Goal: Information Seeking & Learning: Learn about a topic

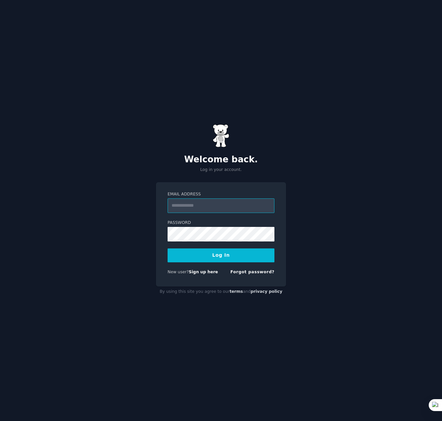
type input "**********"
click at [234, 253] on button "Log In" at bounding box center [220, 256] width 107 height 14
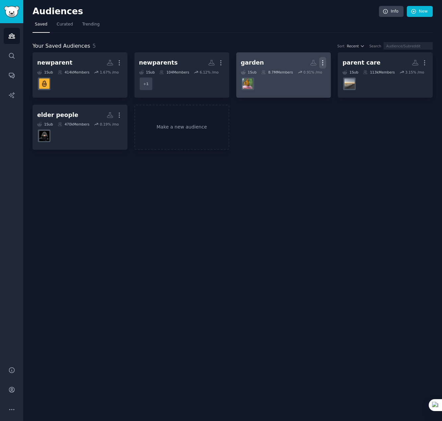
click at [322, 63] on icon "button" at bounding box center [322, 63] width 1 height 5
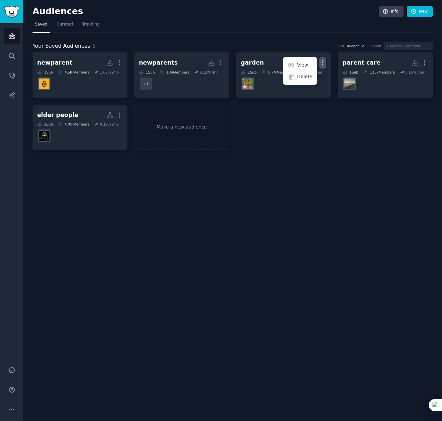
click at [304, 79] on p "Delete" at bounding box center [304, 76] width 15 height 7
click at [174, 128] on link "Make a new audience" at bounding box center [181, 127] width 95 height 45
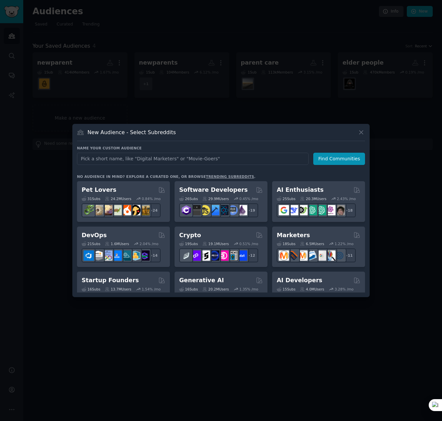
click at [154, 174] on div "Name your custom audience Audience Name Find Communities" at bounding box center [221, 233] width 288 height 118
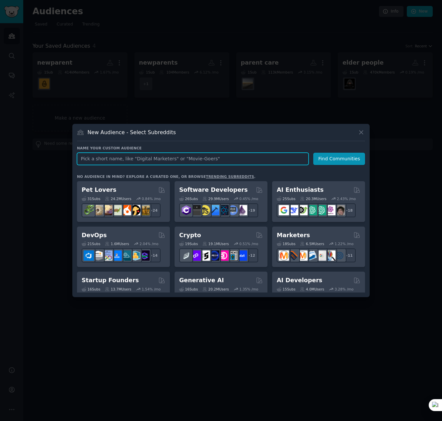
click at [155, 158] on input "text" at bounding box center [192, 159] width 231 height 12
paste input "Millennials home decor"
type input "Millennials home decor"
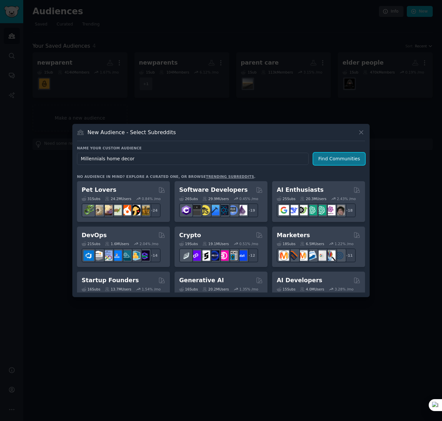
click at [340, 156] on button "Find Communities" at bounding box center [339, 159] width 52 height 12
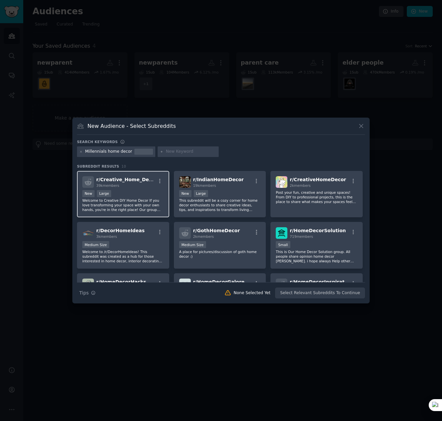
click at [124, 188] on div "r/ Creative_Home_Decor 39k members New Large Welcome to Creative DIY Home Decor…" at bounding box center [123, 194] width 92 height 47
click at [90, 151] on div "Millennials home decor" at bounding box center [108, 152] width 47 height 6
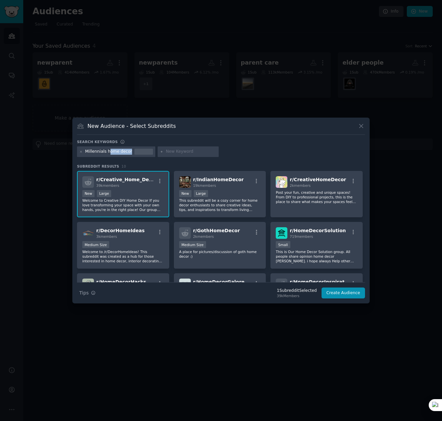
drag, startPoint x: 109, startPoint y: 152, endPoint x: 141, endPoint y: 154, distance: 31.9
click at [141, 154] on div "Millennials home decor" at bounding box center [116, 152] width 78 height 11
click at [174, 149] on div at bounding box center [187, 152] width 61 height 11
click at [343, 296] on button "Create Audience" at bounding box center [343, 293] width 44 height 11
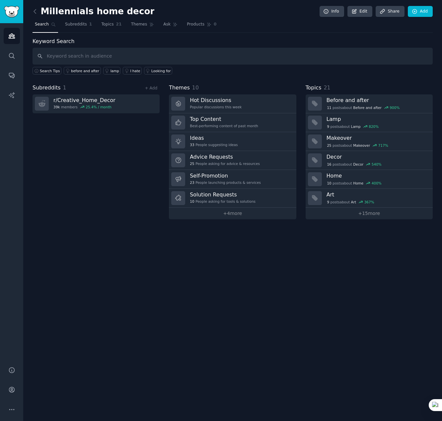
click at [43, 28] on link "Search" at bounding box center [45, 26] width 26 height 14
click at [72, 27] on span "Subreddits" at bounding box center [76, 25] width 22 height 6
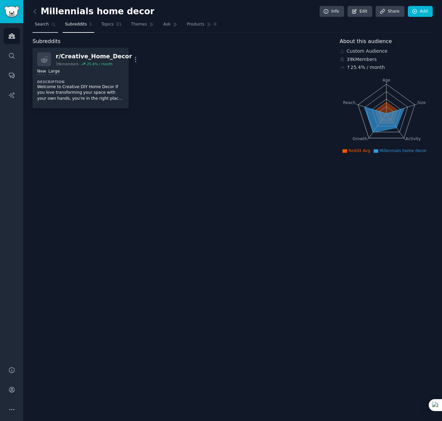
click at [43, 26] on span "Search" at bounding box center [42, 25] width 14 height 6
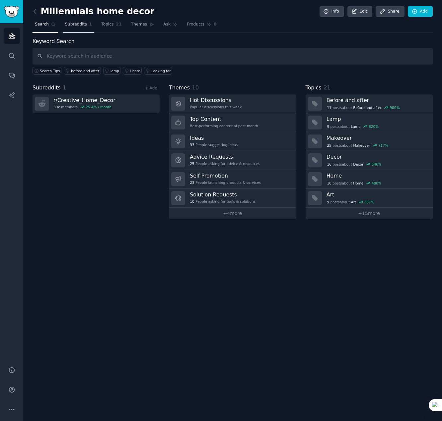
click at [66, 27] on span "Subreddits" at bounding box center [76, 25] width 22 height 6
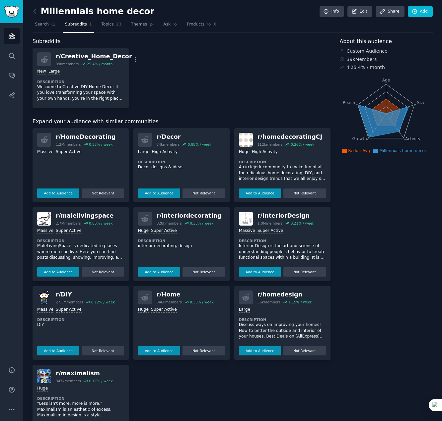
click at [58, 22] on nav "Search Subreddits 1 Topics 21 Themes Ask Products 0" at bounding box center [232, 26] width 400 height 14
click at [44, 22] on span "Search" at bounding box center [42, 25] width 14 height 6
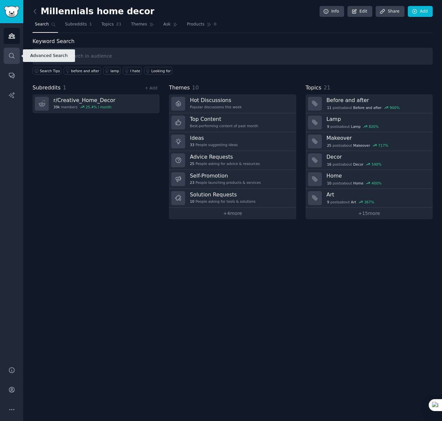
click at [13, 54] on icon "Sidebar" at bounding box center [11, 55] width 7 height 7
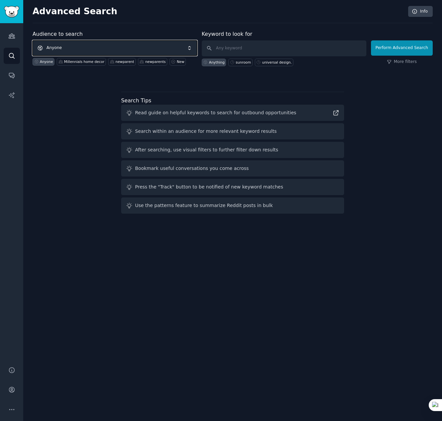
click at [62, 49] on span "Anyone" at bounding box center [114, 47] width 164 height 15
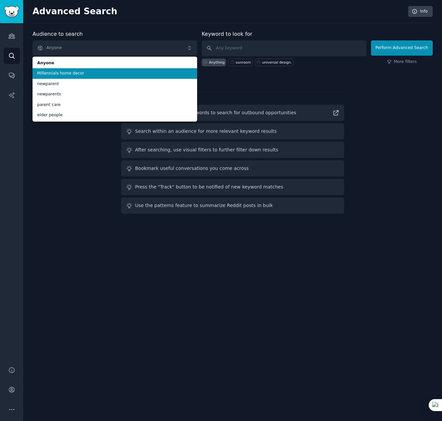
click at [69, 72] on span "Millennials home decor" at bounding box center [114, 74] width 155 height 6
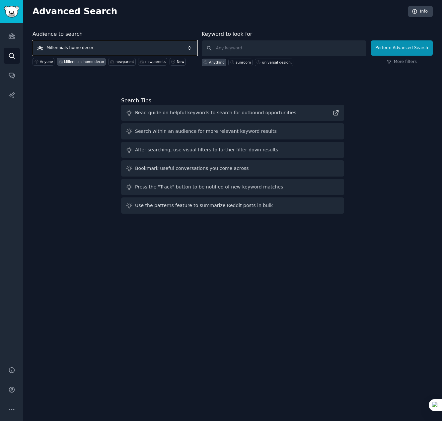
click at [109, 49] on span "Millennials home decor" at bounding box center [114, 47] width 164 height 15
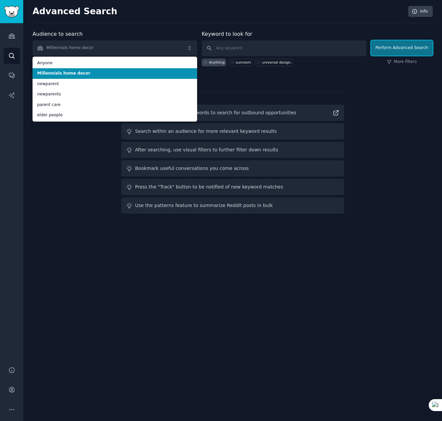
click at [390, 53] on button "Perform Advanced Search" at bounding box center [402, 47] width 62 height 15
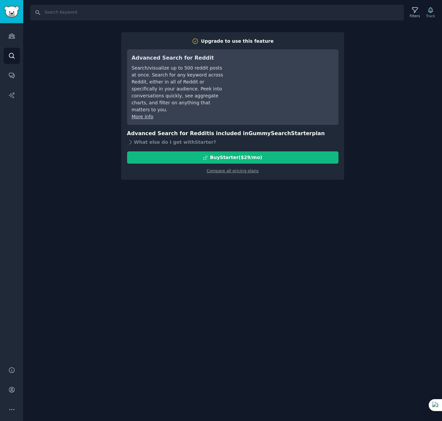
click at [230, 236] on div "Search Filters Track Upgrade to use this feature Advanced Search for Reddit Sea…" at bounding box center [232, 210] width 418 height 421
click at [383, 89] on div "Search Filters Track Upgrade to use this feature Advanced Search for Reddit Sea…" at bounding box center [232, 210] width 418 height 421
click at [86, 49] on div "Search Filters Track Upgrade to use this feature Advanced Search for Reddit Sea…" at bounding box center [232, 210] width 418 height 421
click at [12, 37] on icon "Sidebar" at bounding box center [11, 35] width 7 height 7
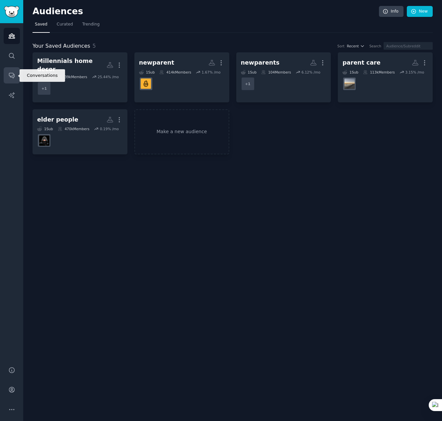
click at [14, 73] on icon "Sidebar" at bounding box center [11, 75] width 7 height 7
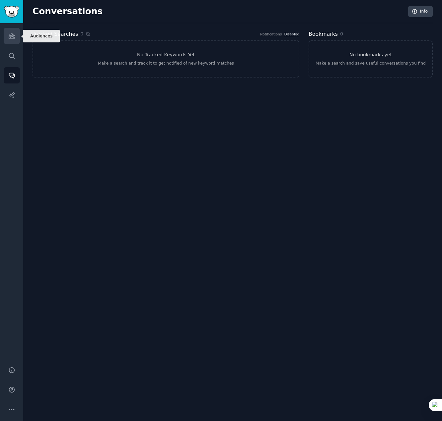
click at [13, 41] on link "Audiences" at bounding box center [12, 36] width 16 height 16
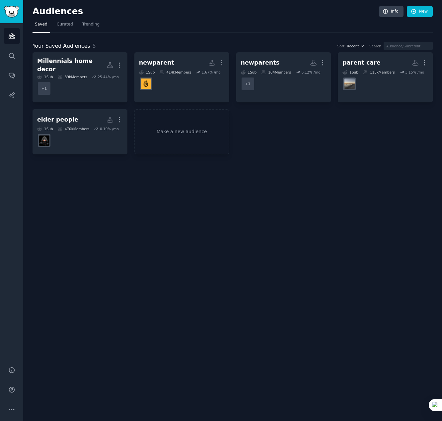
drag, startPoint x: 172, startPoint y: 200, endPoint x: 103, endPoint y: 202, distance: 69.3
click at [103, 202] on div "Audiences Info New Saved Curated Trending Your Saved Audiences 5 Sort Recent Se…" at bounding box center [232, 210] width 418 height 421
click at [176, 134] on link "Make a new audience" at bounding box center [181, 131] width 95 height 45
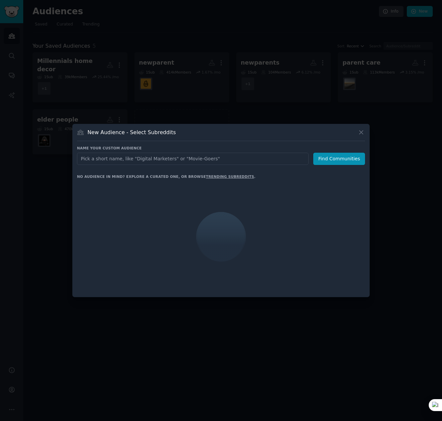
click at [140, 162] on input "text" at bounding box center [192, 159] width 231 height 12
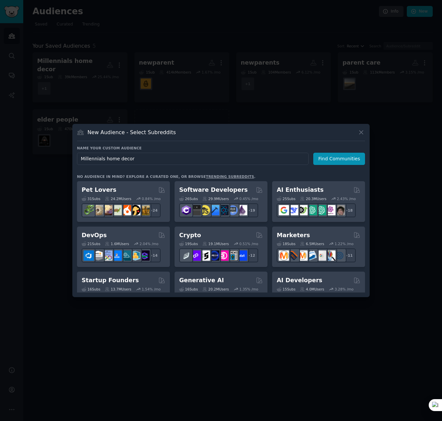
drag, startPoint x: 122, startPoint y: 160, endPoint x: 190, endPoint y: 163, distance: 68.7
click at [190, 163] on input "Millennials home decor" at bounding box center [192, 159] width 231 height 12
type input "Millennials home"
click at [342, 160] on button "Find Communities" at bounding box center [339, 159] width 52 height 12
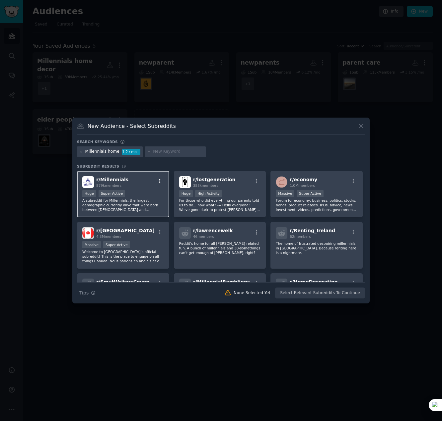
click at [160, 181] on icon "button" at bounding box center [160, 181] width 6 height 6
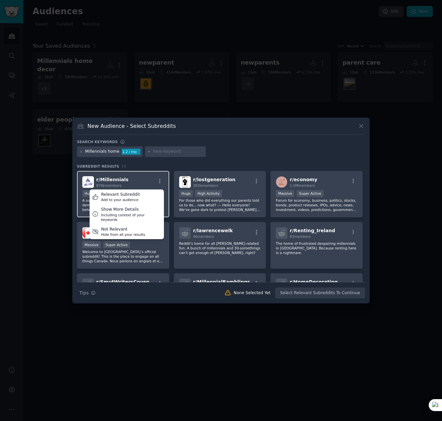
click at [124, 182] on span "r/ Millennials" at bounding box center [112, 179] width 32 height 5
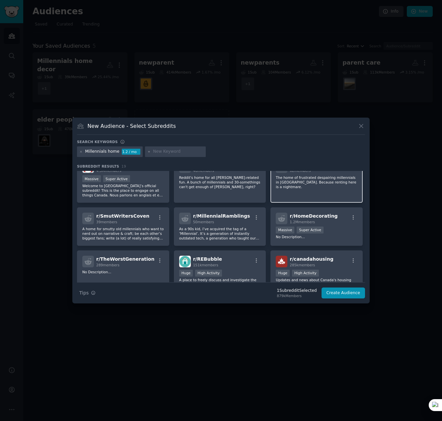
scroll to position [66, 0]
click at [340, 296] on button "Create Audience" at bounding box center [343, 293] width 44 height 11
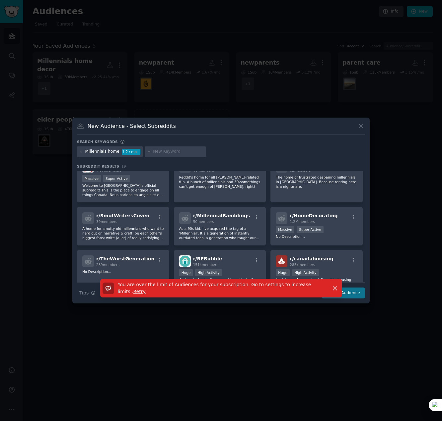
click at [340, 296] on div "You are over the limit of Audiences for your subscription. Go to settings to in…" at bounding box center [220, 288] width 241 height 19
click at [362, 128] on icon at bounding box center [361, 127] width 4 height 4
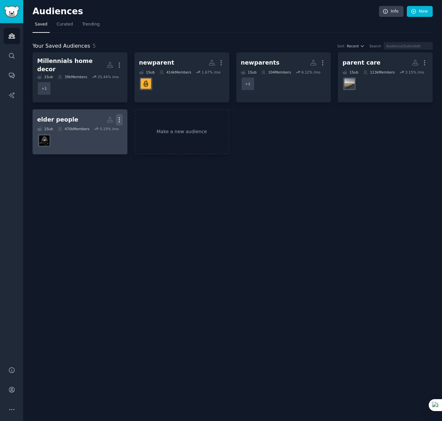
click at [121, 116] on icon "button" at bounding box center [119, 119] width 7 height 7
click at [93, 130] on div "Delete" at bounding box center [96, 134] width 31 height 14
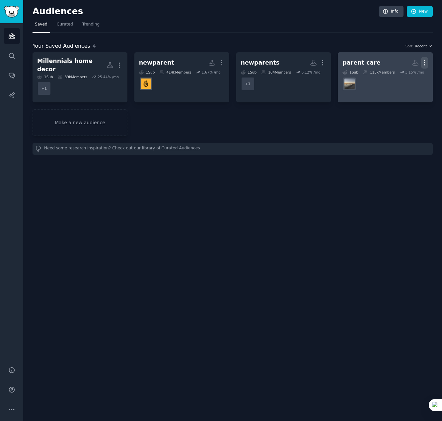
click at [425, 61] on icon "button" at bounding box center [424, 62] width 7 height 7
click at [408, 77] on p "Delete" at bounding box center [406, 76] width 15 height 7
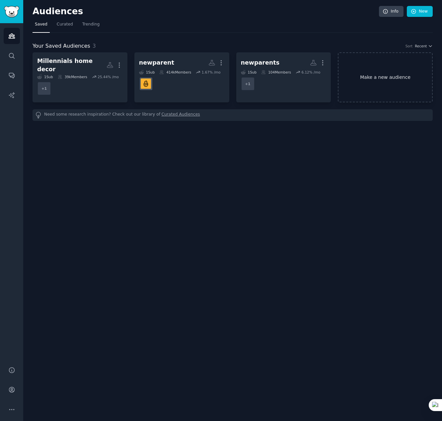
click at [371, 75] on link "Make a new audience" at bounding box center [385, 77] width 95 height 50
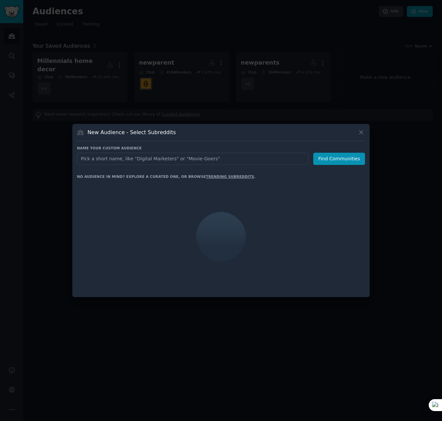
click at [170, 154] on input "text" at bounding box center [192, 159] width 231 height 12
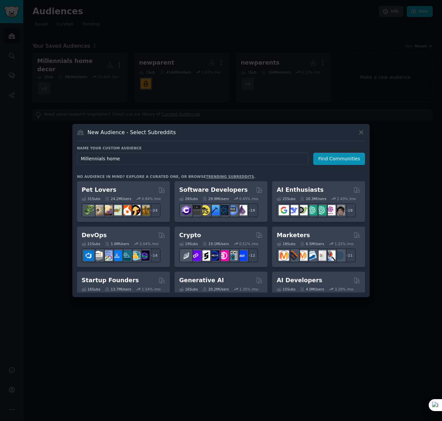
type input "Millennials home"
click at [329, 166] on div "Name your custom audience Audience Name Millennials home Find Communities No au…" at bounding box center [221, 219] width 288 height 147
click at [334, 158] on button "Find Communities" at bounding box center [339, 159] width 52 height 12
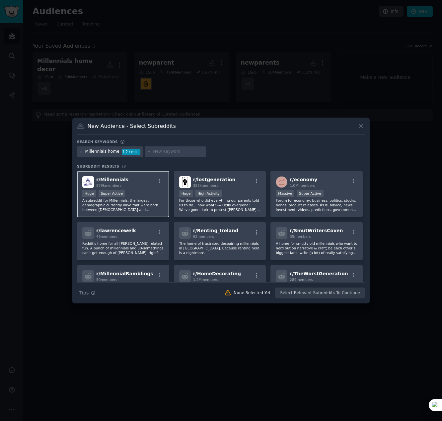
click at [95, 178] on div "r/ Millennials 879k members" at bounding box center [123, 182] width 82 height 12
click at [341, 292] on button "Create Audience" at bounding box center [343, 293] width 44 height 11
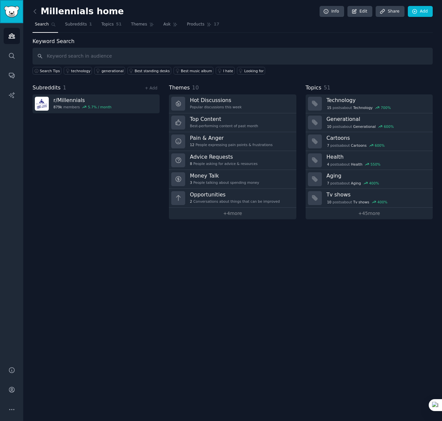
click at [13, 13] on img "Sidebar" at bounding box center [11, 12] width 15 height 12
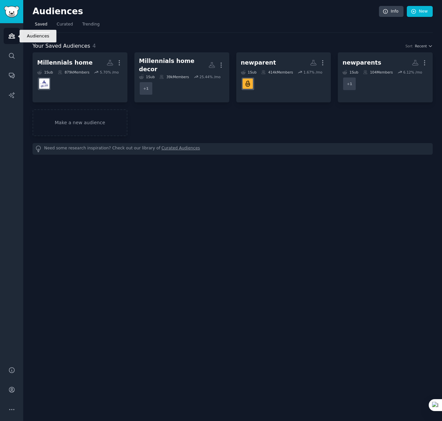
click at [9, 36] on icon "Sidebar" at bounding box center [11, 35] width 7 height 7
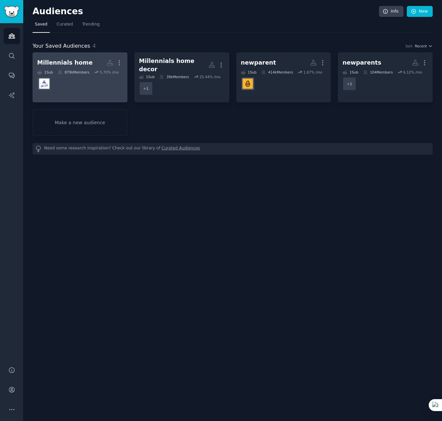
click at [66, 73] on div "879k Members" at bounding box center [74, 72] width 32 height 5
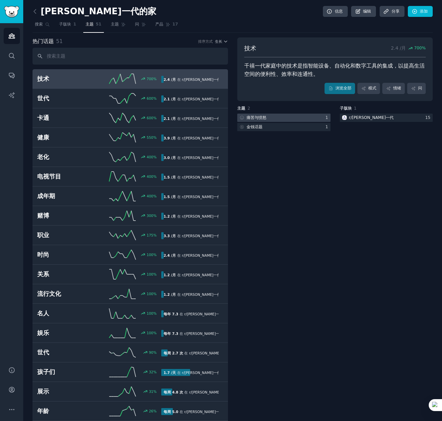
click at [253, 118] on font "痛苦与愤怒" at bounding box center [256, 117] width 20 height 5
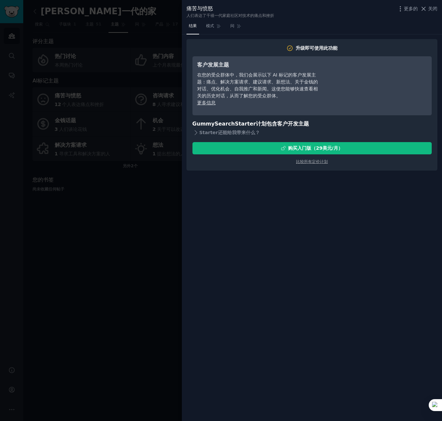
drag, startPoint x: 268, startPoint y: 219, endPoint x: 194, endPoint y: 215, distance: 74.4
click at [194, 215] on div "结果 模式 问 升级即可使用此功能 客户发展主题 在您的受众群体中，我们会展示以下 AI 标记的客户发展主题：痛点、解决方案请求、建议请求、新想法、关于金钱的…" at bounding box center [312, 221] width 260 height 401
click at [139, 218] on div at bounding box center [221, 210] width 442 height 421
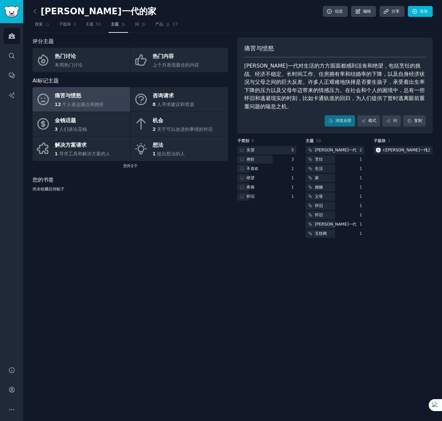
click at [70, 98] on font "痛苦与愤怒" at bounding box center [68, 96] width 27 height 6
click at [66, 150] on div "解决方案请求" at bounding box center [82, 145] width 55 height 11
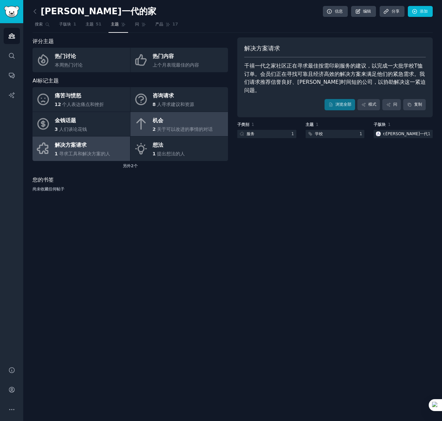
click at [145, 119] on icon at bounding box center [141, 124] width 14 height 14
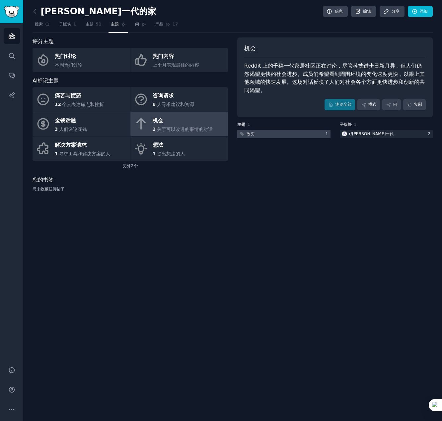
click at [265, 133] on div at bounding box center [283, 134] width 93 height 8
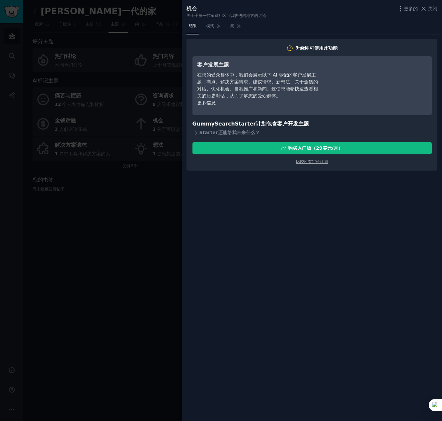
click at [82, 205] on div at bounding box center [221, 210] width 442 height 421
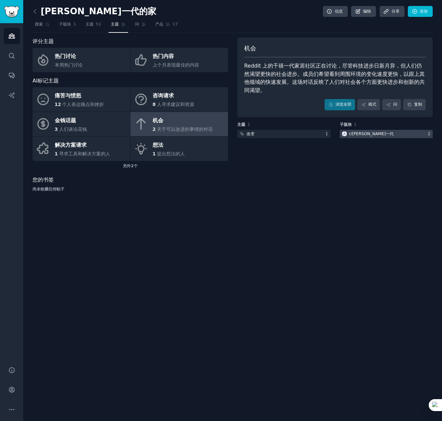
click at [366, 133] on font "[PERSON_NAME]一代" at bounding box center [373, 134] width 42 height 5
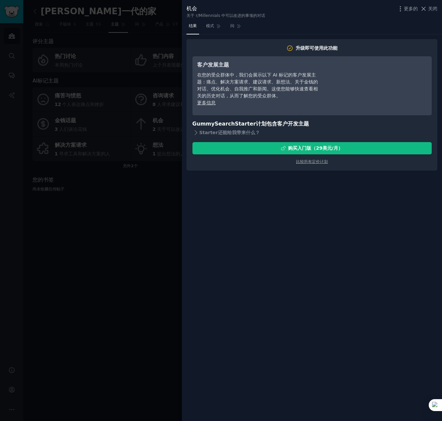
click at [90, 262] on div at bounding box center [221, 210] width 442 height 421
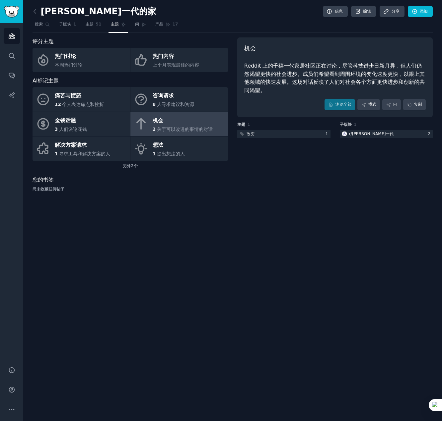
click at [241, 297] on div "千禧一代的家 信息 编辑 分享 添加 搜索 子版块 1 主题 51 主题 问 产品 17 评分主题 热门讨论 本周热门讨论 热门内容 上个月表现最佳的内容 A…" at bounding box center [232, 210] width 418 height 421
click at [87, 23] on font "主题" at bounding box center [90, 24] width 8 height 5
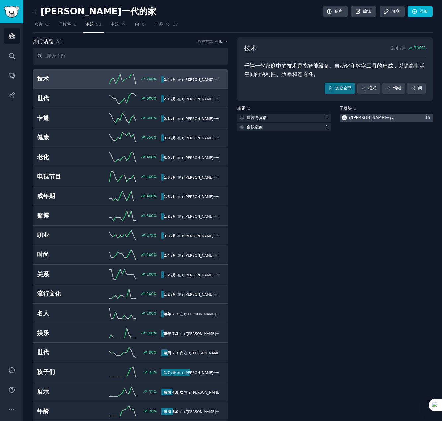
click at [359, 119] on font "[PERSON_NAME]一代" at bounding box center [373, 117] width 42 height 5
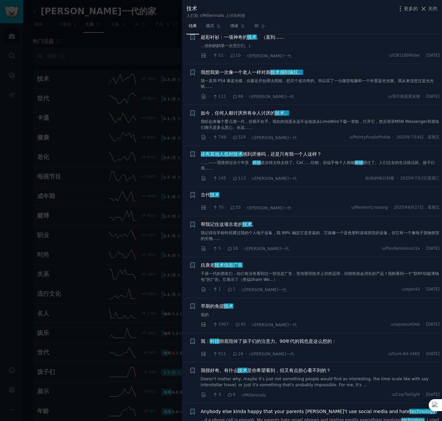
scroll to position [796, 0]
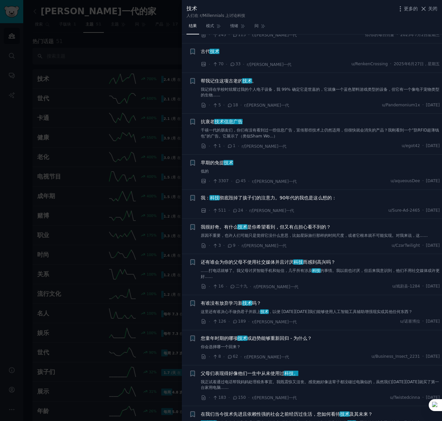
click at [246, 198] on font "彻底毁掉了孩子们的注意力。90年代的我也是这么想的：" at bounding box center [277, 197] width 117 height 5
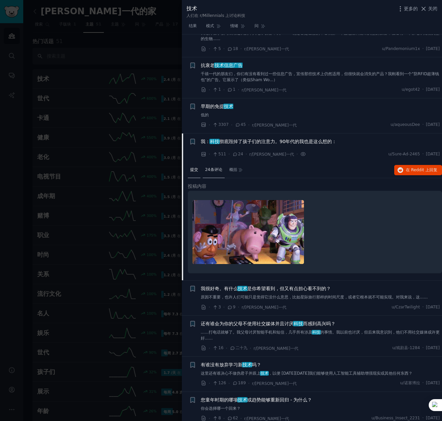
scroll to position [852, 0]
click at [217, 170] on font "24条评论" at bounding box center [213, 170] width 17 height 5
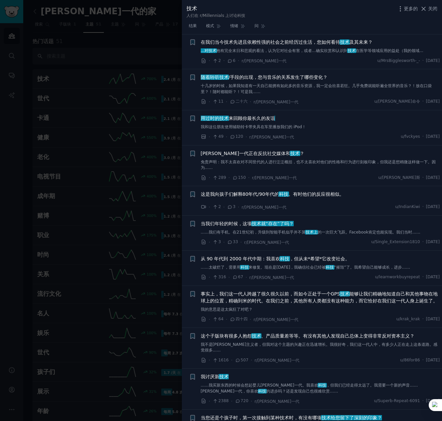
scroll to position [1614, 0]
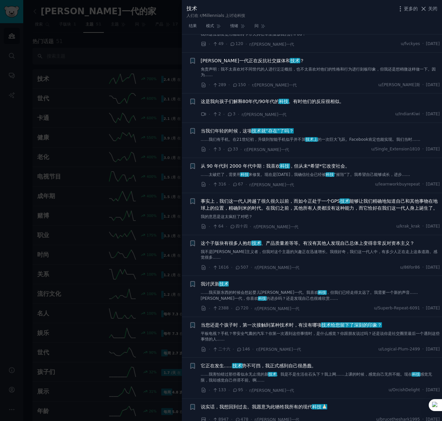
click at [87, 266] on div at bounding box center [221, 210] width 442 height 421
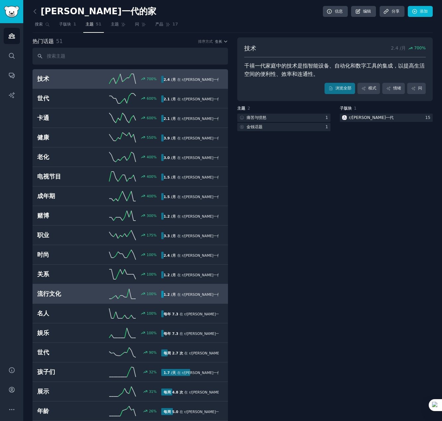
click at [51, 295] on font "流行文化" at bounding box center [49, 294] width 24 height 7
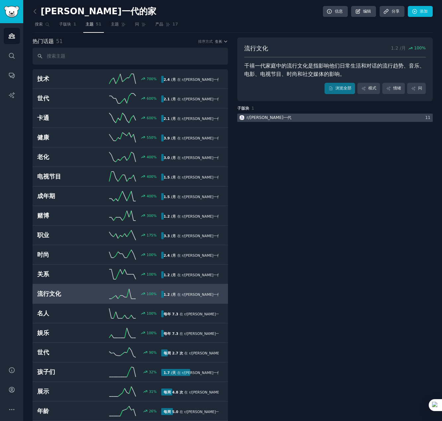
click at [261, 117] on font "[PERSON_NAME]一代" at bounding box center [270, 117] width 42 height 5
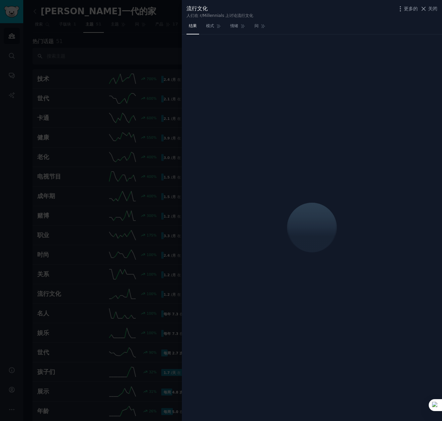
click at [148, 134] on div at bounding box center [221, 210] width 442 height 421
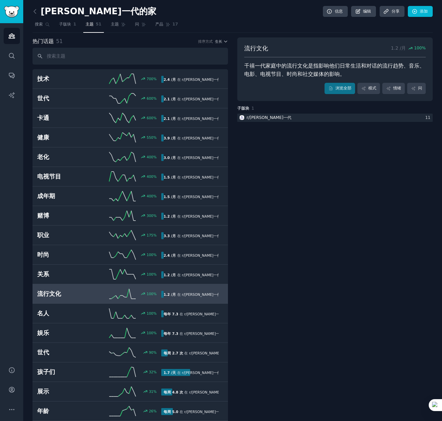
click at [259, 113] on div "子版块 1 r/ [PERSON_NAME]一代 11" at bounding box center [334, 115] width 195 height 18
click at [255, 115] on font "[PERSON_NAME]一代" at bounding box center [270, 117] width 42 height 5
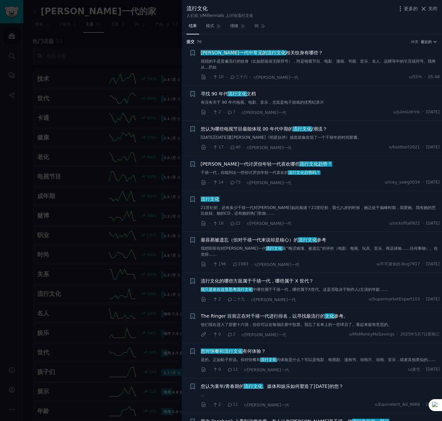
click at [294, 171] on font "流行文化趋势吗？" at bounding box center [304, 172] width 32 height 5
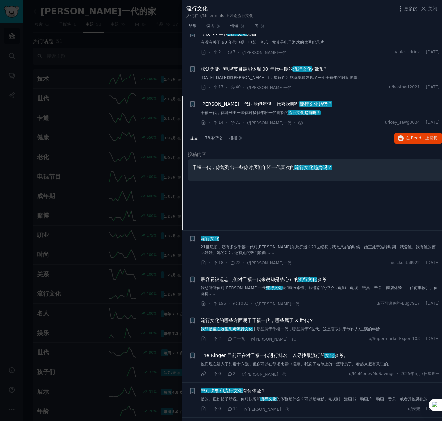
scroll to position [55, 0]
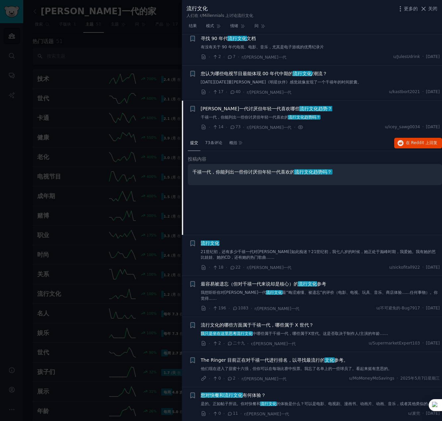
click at [214, 108] on font "[PERSON_NAME]一代讨厌但年轻一代喜欢" at bounding box center [246, 108] width 90 height 5
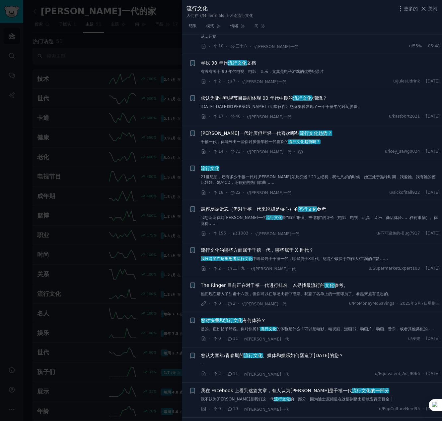
scroll to position [22, 0]
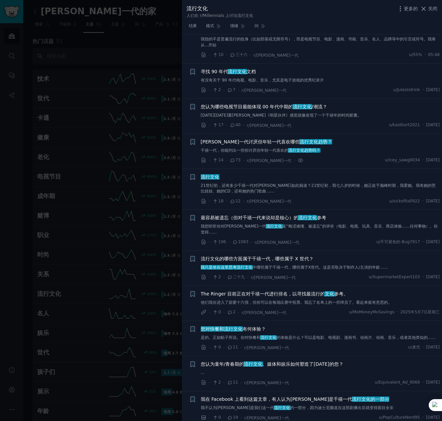
click at [231, 142] on font "[PERSON_NAME]一代讨厌但年轻一代喜欢" at bounding box center [246, 141] width 90 height 5
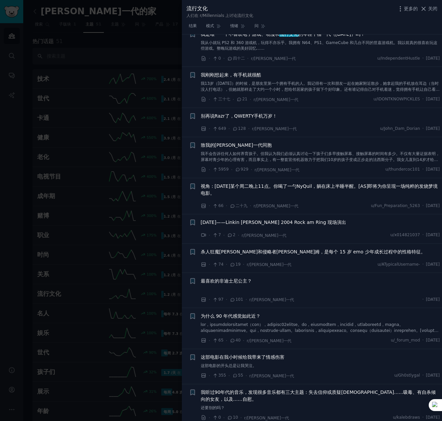
scroll to position [652, 0]
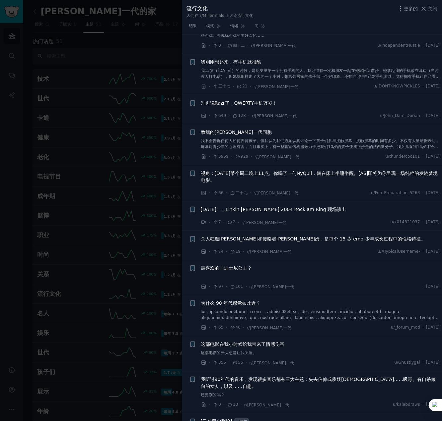
click at [122, 277] on div at bounding box center [221, 210] width 442 height 421
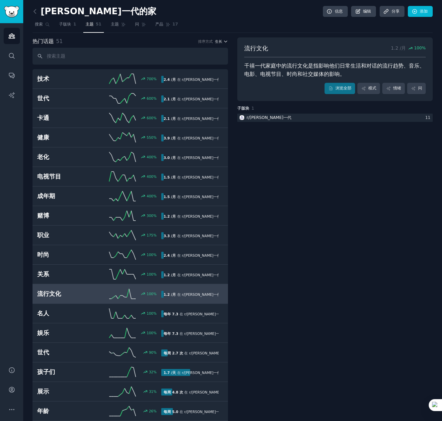
click at [225, 41] on icon "button" at bounding box center [225, 41] width 5 height 5
click at [184, 68] on p "Velocity" at bounding box center [183, 66] width 16 height 6
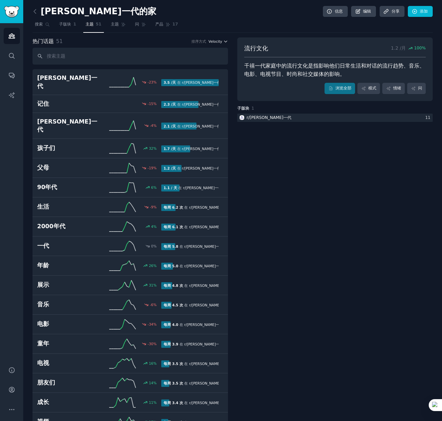
click at [219, 43] on div "热门话题 51 排序方式 Velocity" at bounding box center [129, 41] width 195 height 8
click at [217, 39] on span "Velocity" at bounding box center [215, 41] width 14 height 5
click at [219, 42] on font "速度" at bounding box center [218, 41] width 7 height 4
click at [184, 54] on div "生长" at bounding box center [195, 54] width 62 height 12
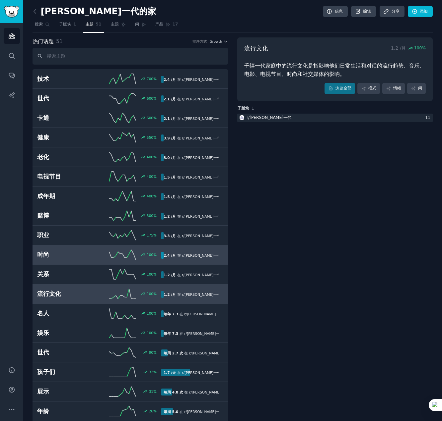
click at [44, 255] on font "时尚" at bounding box center [43, 255] width 12 height 7
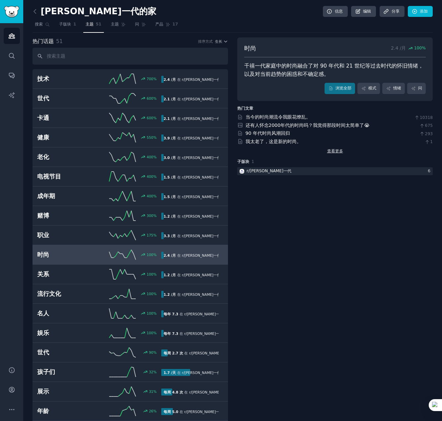
click at [336, 152] on font "查看更多" at bounding box center [335, 151] width 16 height 5
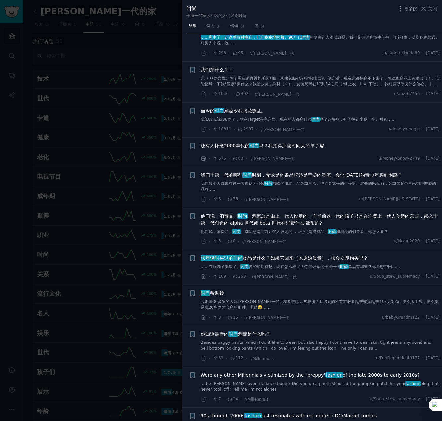
scroll to position [332, 0]
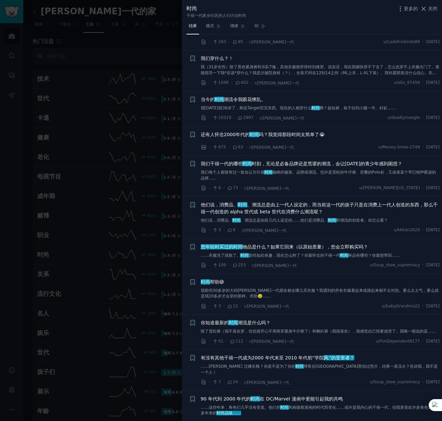
click at [77, 248] on div at bounding box center [221, 210] width 442 height 421
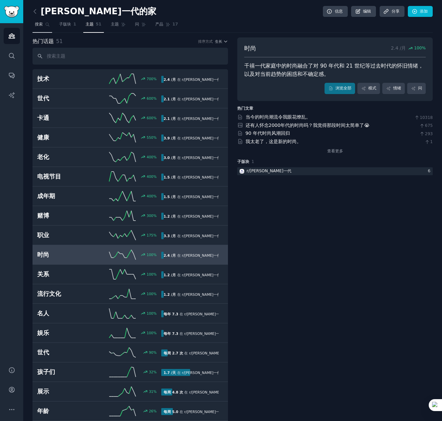
click at [39, 27] on font "搜索" at bounding box center [39, 24] width 8 height 5
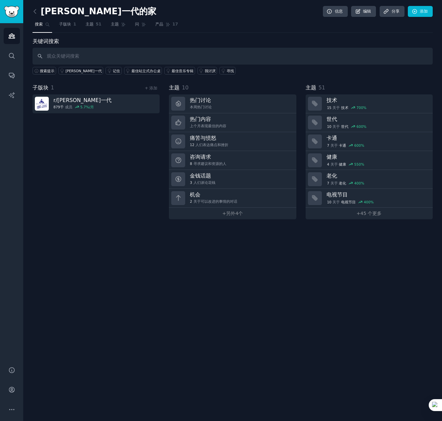
click at [72, 58] on input "text" at bounding box center [232, 56] width 400 height 17
drag, startPoint x: 35, startPoint y: 55, endPoint x: 11, endPoint y: 54, distance: 24.2
click at [11, 54] on div "受众 搜索 对话 人工智能报告 帮助 帐户 更多的 千禧一代的家 信息 编辑 分享 添加 搜索 子版块 1 主题 51 主题 问 产品 17 关键词搜索 mi…" at bounding box center [221, 210] width 442 height 421
paste input "Millennials home decor"
drag, startPoint x: 72, startPoint y: 56, endPoint x: 106, endPoint y: 58, distance: 34.6
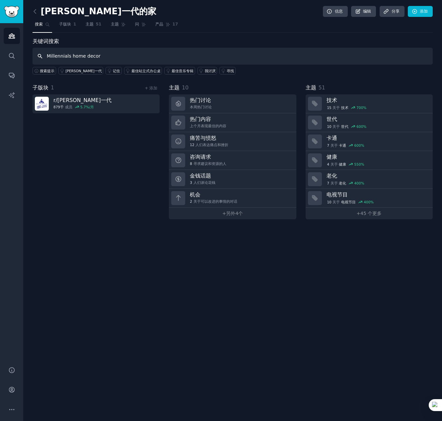
click at [106, 58] on input "Millennials home decor" at bounding box center [232, 56] width 400 height 17
type input "Millennials home"
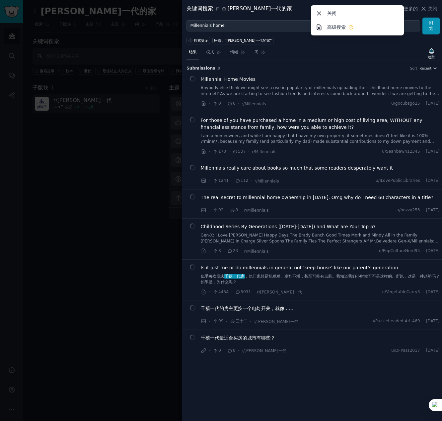
click at [319, 12] on icon at bounding box center [318, 13] width 7 height 7
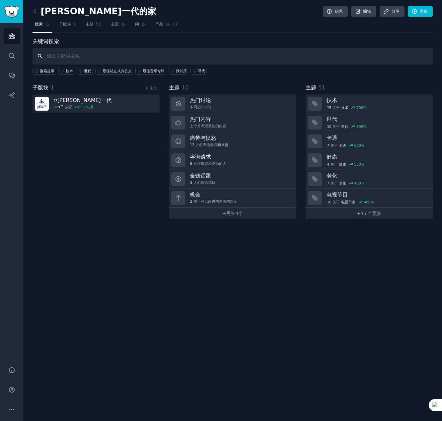
click at [59, 53] on input "text" at bounding box center [232, 56] width 400 height 17
click at [84, 58] on input "text" at bounding box center [232, 56] width 400 height 17
paste input "Millennials home decor"
drag, startPoint x: 84, startPoint y: 57, endPoint x: 131, endPoint y: 59, distance: 47.1
click at [131, 59] on input "Millennials home decor" at bounding box center [232, 56] width 400 height 17
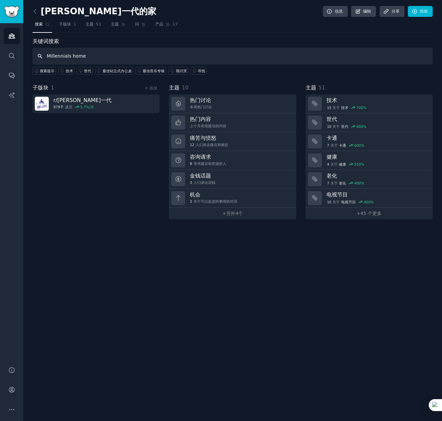
type input "Millennials home"
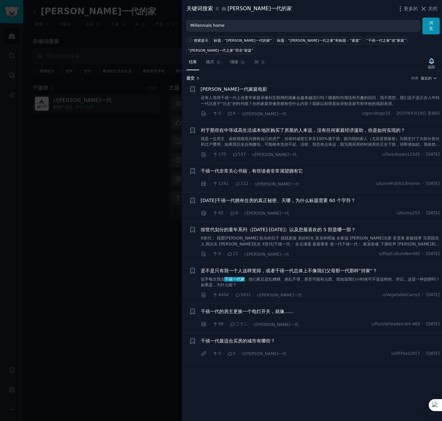
click at [114, 135] on div at bounding box center [221, 210] width 442 height 421
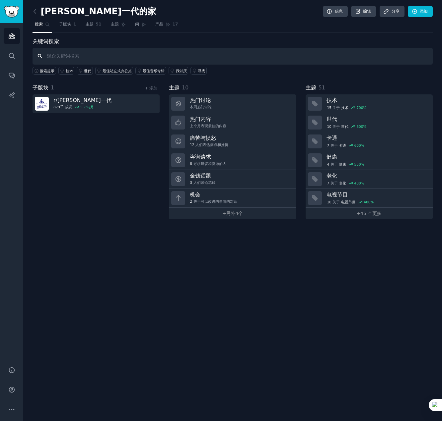
click at [73, 56] on input "text" at bounding box center [232, 56] width 400 height 17
drag, startPoint x: 72, startPoint y: 56, endPoint x: 166, endPoint y: 55, distance: 94.2
click at [166, 55] on input "Millennials home decor" at bounding box center [232, 56] width 400 height 17
type input "Millennials furniture"
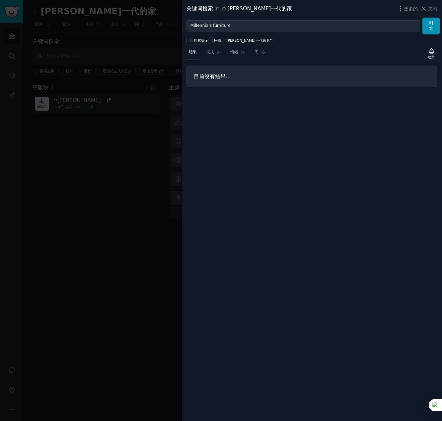
drag, startPoint x: 89, startPoint y: 125, endPoint x: 86, endPoint y: 100, distance: 25.3
click at [89, 125] on div at bounding box center [221, 210] width 442 height 421
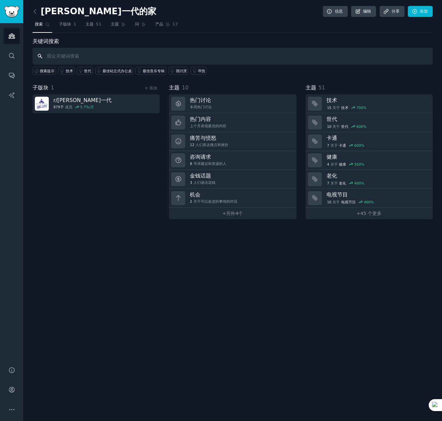
click at [55, 59] on input "text" at bounding box center [232, 56] width 400 height 17
click at [60, 110] on div "r/ [PERSON_NAME]一代 879千 成员 5.7 %/月" at bounding box center [82, 104] width 58 height 14
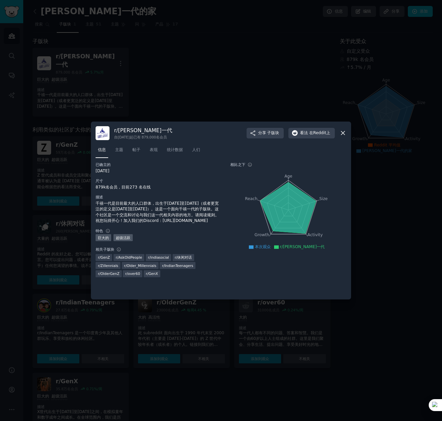
click at [344, 135] on icon at bounding box center [343, 134] width 4 height 4
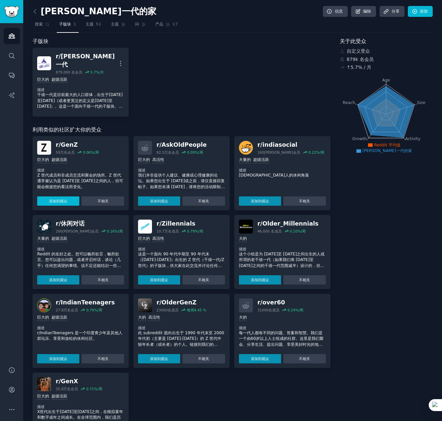
click at [59, 199] on font "添加到观众" at bounding box center [58, 201] width 18 height 4
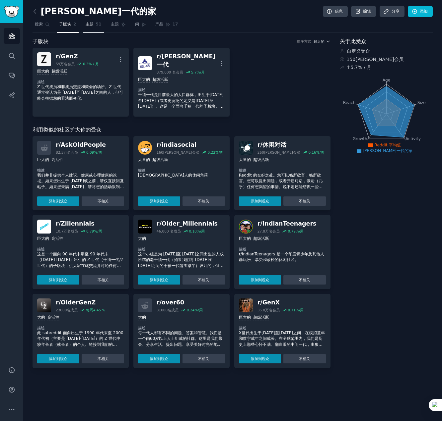
click at [87, 22] on font "主题" at bounding box center [90, 24] width 8 height 5
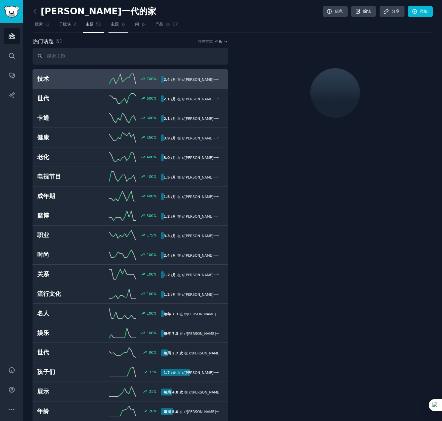
click at [121, 22] on icon at bounding box center [123, 24] width 5 height 5
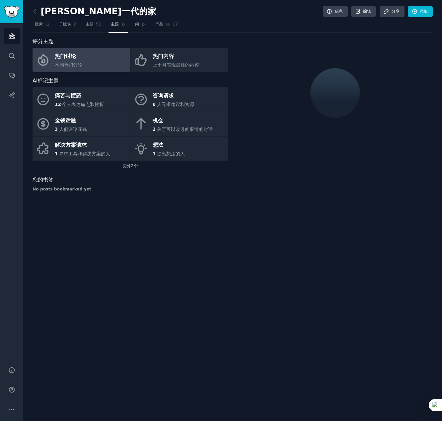
click at [82, 26] on nav "搜索 子版块 2 主题 51 主题 问 产品 17" at bounding box center [232, 26] width 400 height 14
click at [163, 26] on link "产品 17" at bounding box center [167, 26] width 28 height 14
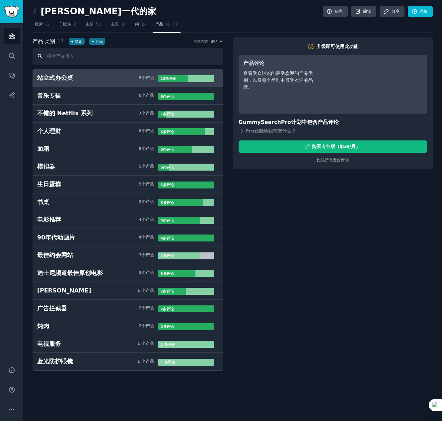
click at [75, 55] on input "text" at bounding box center [127, 56] width 191 height 17
click at [65, 25] on font "子版块" at bounding box center [65, 24] width 12 height 5
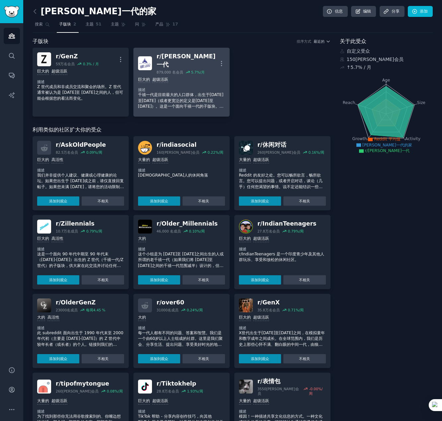
click at [179, 77] on div "巨大的 超级活跃" at bounding box center [181, 80] width 87 height 6
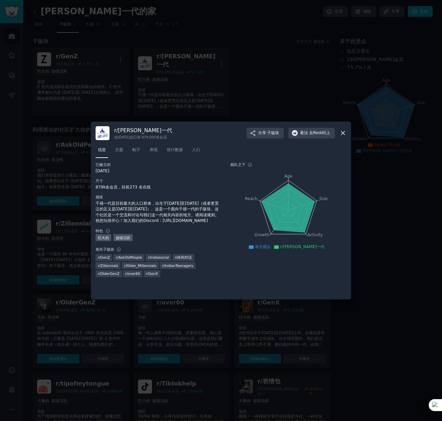
click at [267, 50] on div at bounding box center [221, 210] width 442 height 421
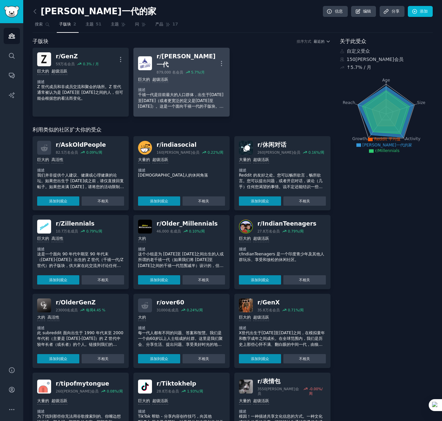
click at [150, 57] on img at bounding box center [145, 63] width 14 height 14
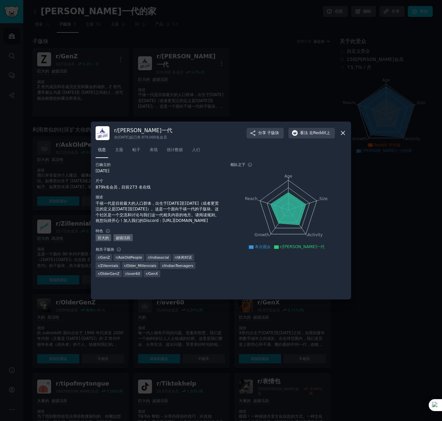
click at [236, 61] on div at bounding box center [221, 210] width 442 height 421
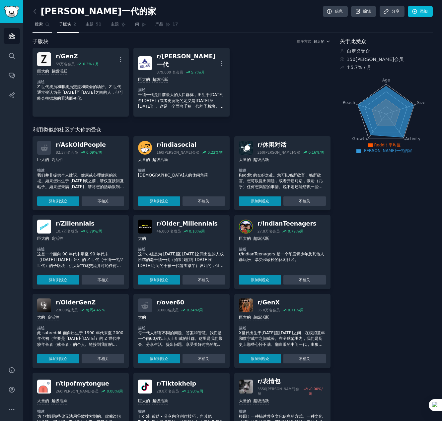
click at [36, 22] on font "搜索" at bounding box center [39, 24] width 8 height 5
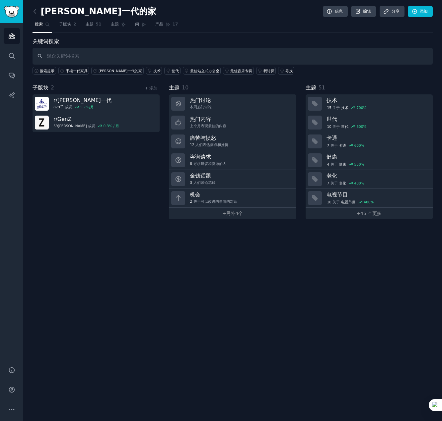
click at [54, 54] on input "text" at bounding box center [232, 56] width 400 height 17
type input "furniture"
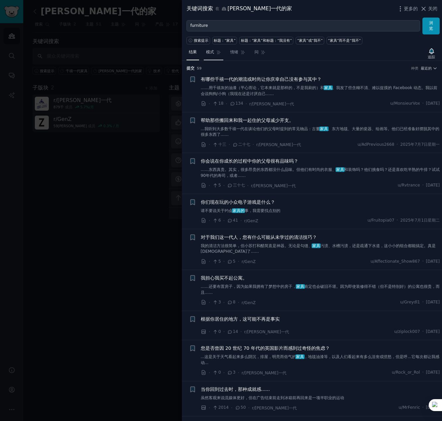
click at [217, 52] on icon at bounding box center [218, 52] width 5 height 5
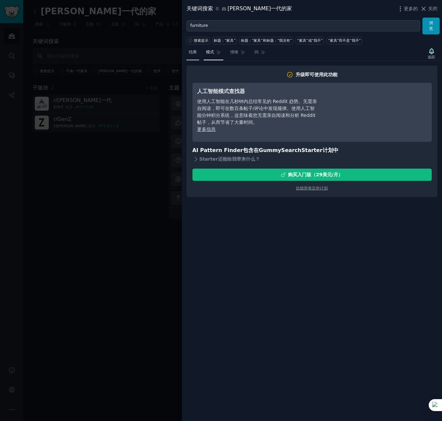
click at [198, 51] on link "结果" at bounding box center [192, 54] width 13 height 14
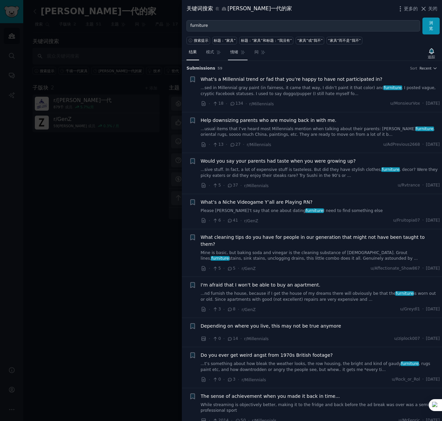
click at [235, 52] on font "情绪" at bounding box center [234, 52] width 8 height 5
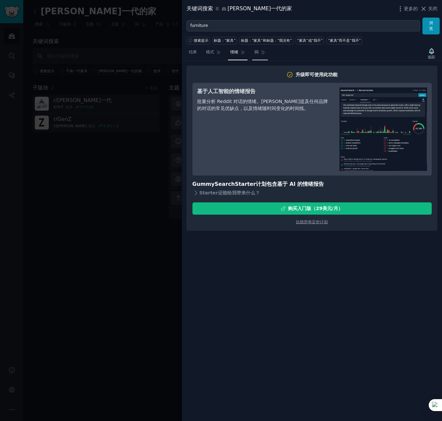
click at [258, 53] on font "问" at bounding box center [256, 52] width 4 height 5
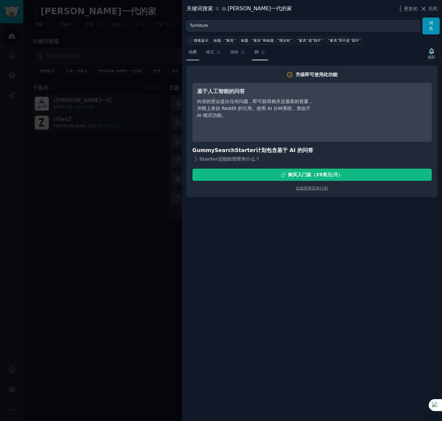
click at [193, 52] on font "结果" at bounding box center [193, 52] width 8 height 5
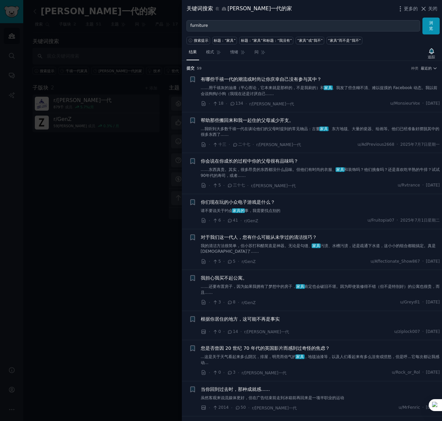
click at [244, 79] on font "有哪些千禧一代的潮流或时尚让你庆幸自己没有参与其中？" at bounding box center [261, 79] width 121 height 5
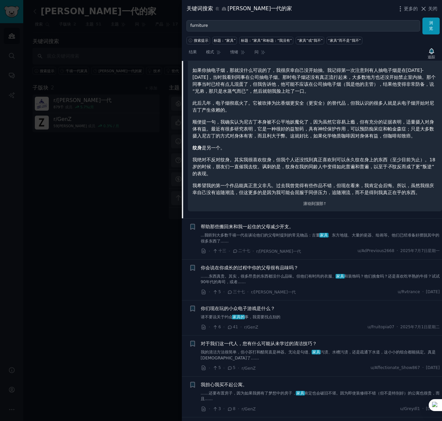
scroll to position [176, 0]
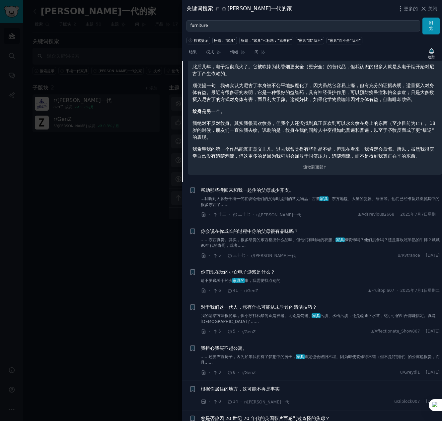
click at [227, 192] on font "帮助那些搬回来和我一起住的父母减少开支。" at bounding box center [247, 190] width 93 height 5
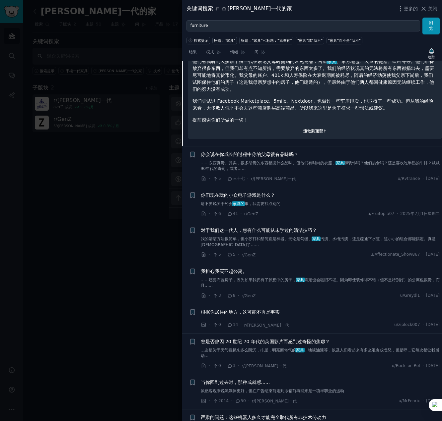
scroll to position [33, 0]
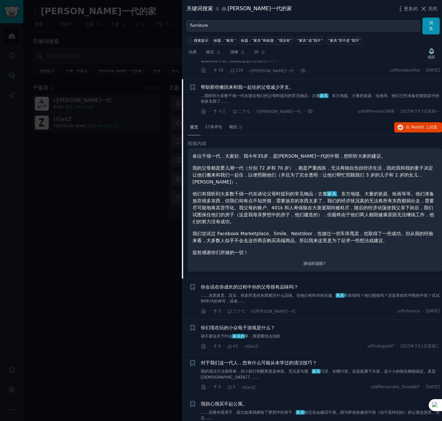
click at [225, 136] on div "提交 27条评论 概括 在 Reddit 上 回复 投稿内容 各位千禧一代，大家好。我今年35岁，是[PERSON_NAME]一代的中期，想听听大家的建议。 …" at bounding box center [315, 199] width 254 height 159
click at [221, 161] on div "各位千禧一代，大家好。我今年35岁，是[PERSON_NAME]一代的中期，想听听大家的建议。 我的父母都是婴儿潮一代（分别 72 岁和 70 岁），都是严重…" at bounding box center [314, 204] width 245 height 103
click at [362, 164] on div "各位千禧一代，大家好。我今年35岁，是[PERSON_NAME]一代的中期，想听听大家的建议。 我的父母都是婴儿潮一代（分别 72 岁和 70 岁），都是严重…" at bounding box center [314, 204] width 245 height 103
click at [276, 155] on font "各位千禧一代，大家好。我今年35岁，是[PERSON_NAME]一代的中期，想听听大家的建议。" at bounding box center [288, 156] width 193 height 5
click at [213, 127] on font "27条评论" at bounding box center [213, 127] width 17 height 5
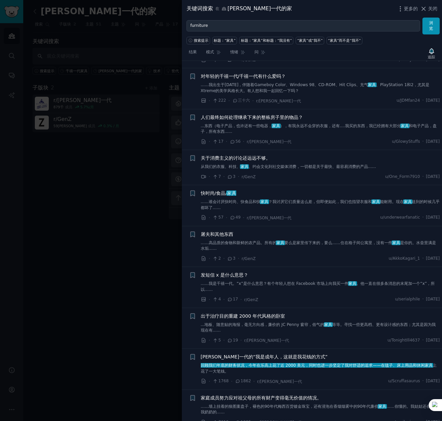
scroll to position [829, 0]
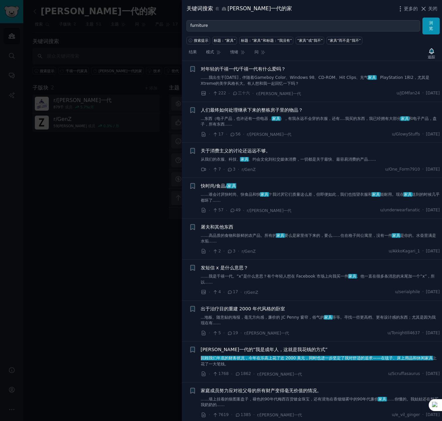
click at [218, 186] on font "快时尚/食品/" at bounding box center [214, 185] width 26 height 5
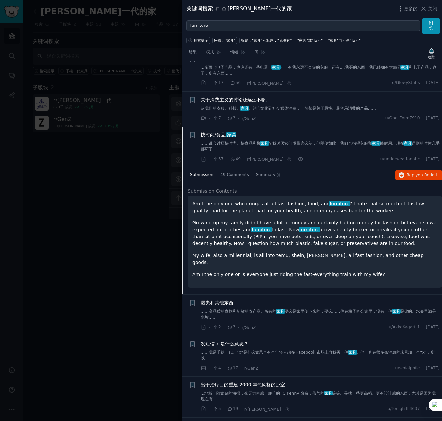
scroll to position [559, 0]
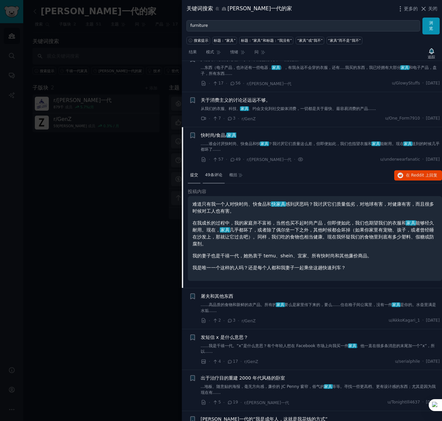
click at [216, 176] on font "49条评论" at bounding box center [213, 175] width 17 height 5
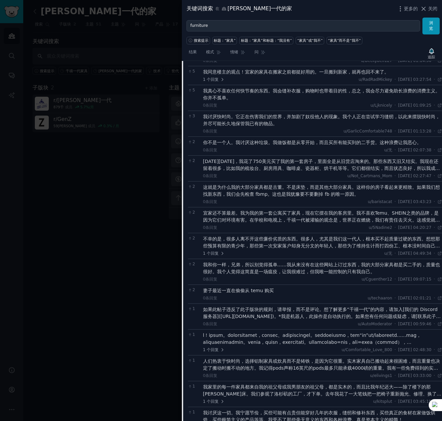
scroll to position [824, 0]
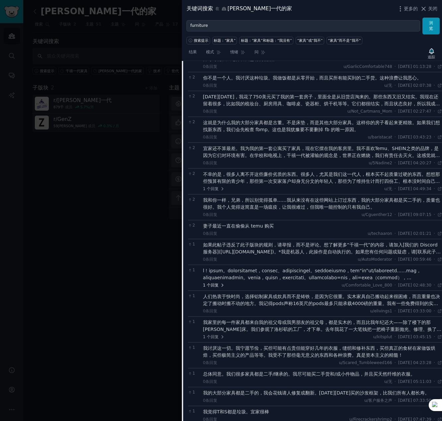
click at [218, 285] on font "回复" at bounding box center [215, 285] width 8 height 5
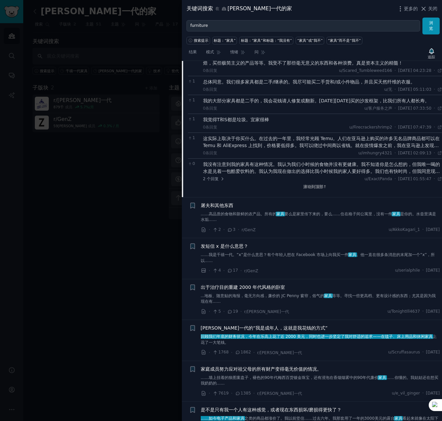
scroll to position [1155, 0]
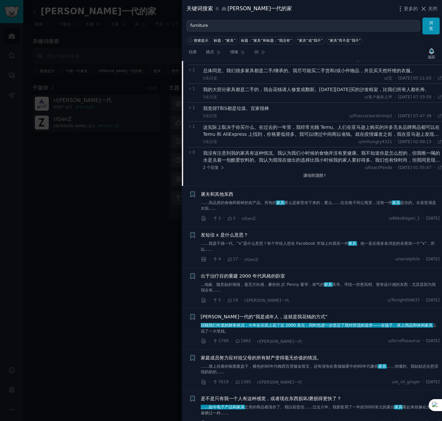
click at [213, 326] on font "回顾我们年底的财务状况，今年在乐高上花了近 2000 美元，同时也进一步坚定了我对舒适的追求——在毯子、床上用品和休闲家具" at bounding box center [317, 325] width 232 height 5
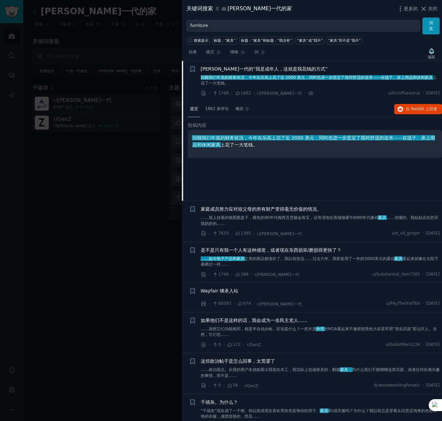
scroll to position [756, 0]
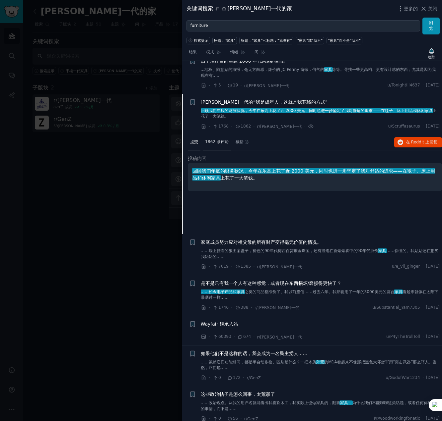
click at [222, 141] on font "1862 条评论" at bounding box center [217, 142] width 24 height 5
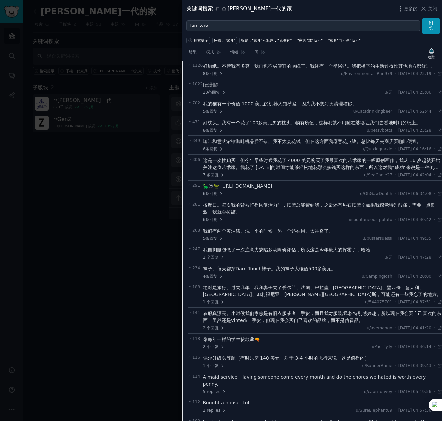
scroll to position [888, 0]
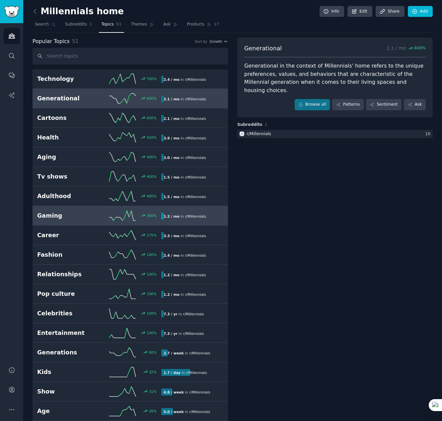
click at [52, 216] on h2 "Gaming" at bounding box center [68, 216] width 62 height 8
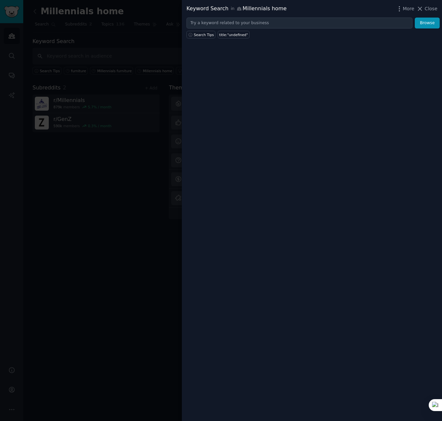
click at [81, 158] on div at bounding box center [221, 210] width 442 height 421
